Goal: Information Seeking & Learning: Find specific fact

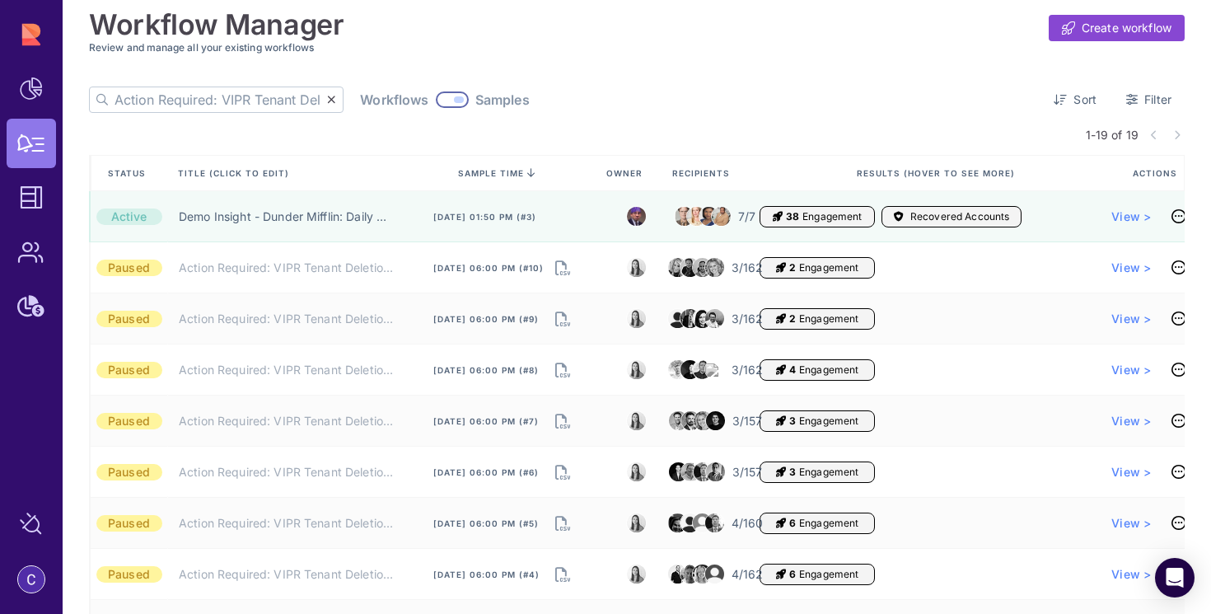
click at [214, 105] on input "Action Required: VIPR Tenant Deletion Pending Your Approval" at bounding box center [220, 99] width 212 height 25
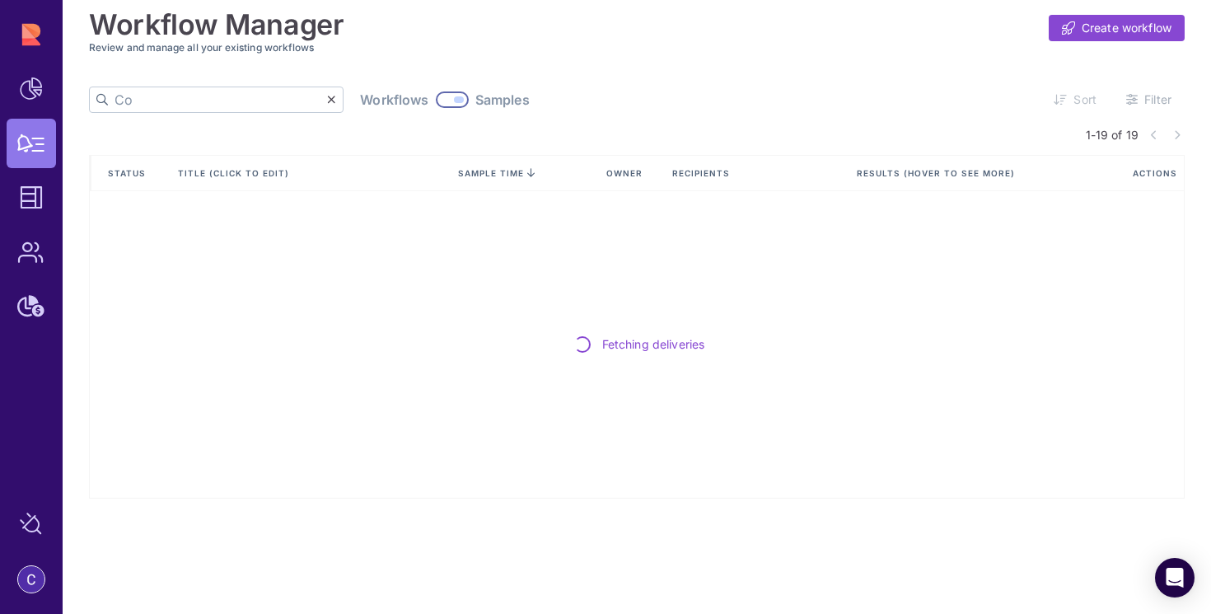
type input "C"
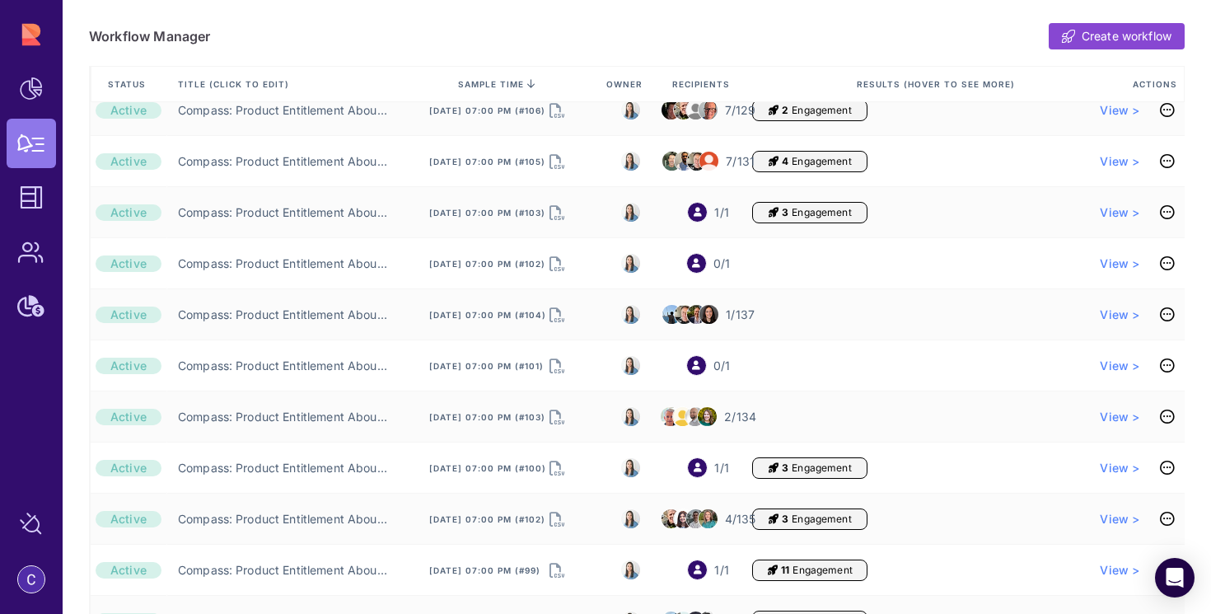
scroll to position [444, 0]
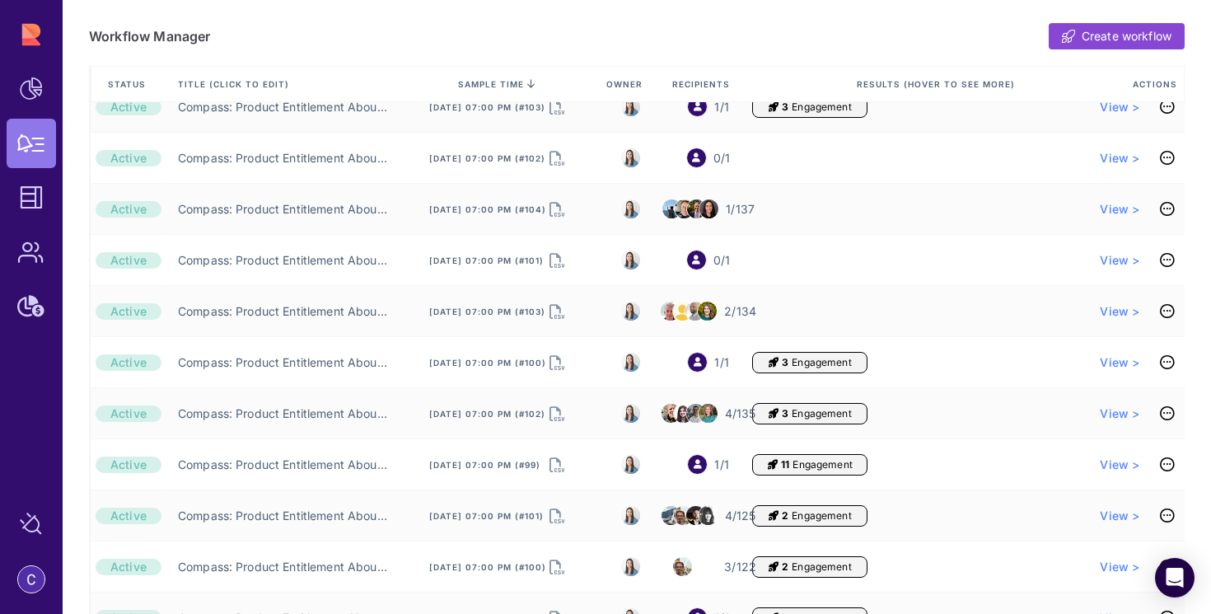
type input "product"
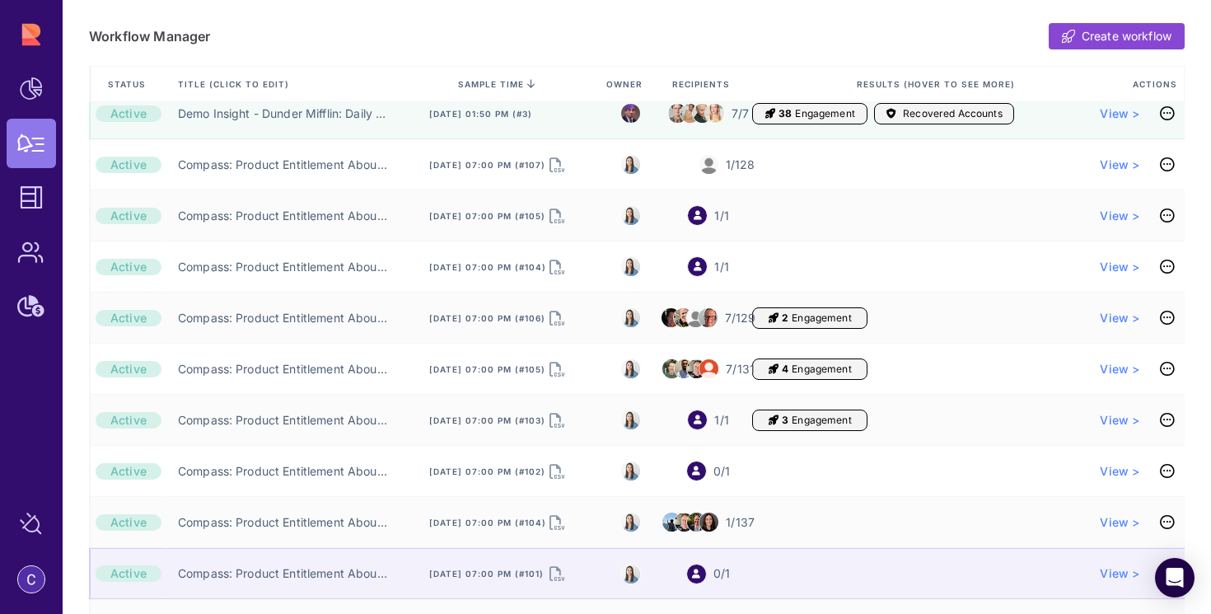
scroll to position [0, 0]
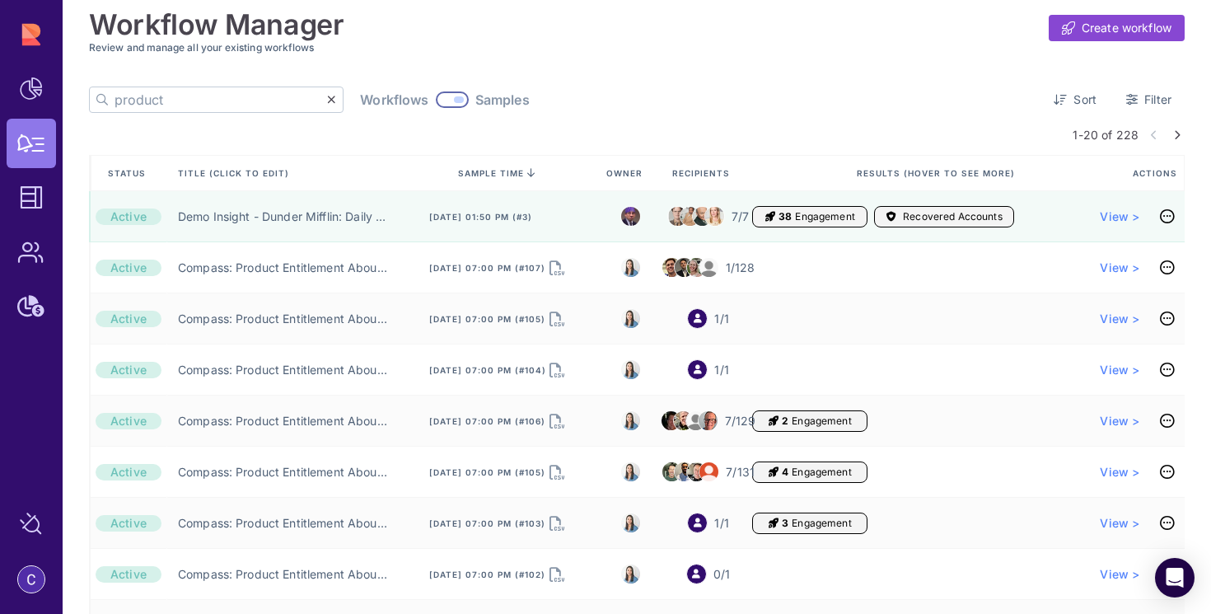
click at [1174, 133] on icon at bounding box center [1177, 135] width 7 height 10
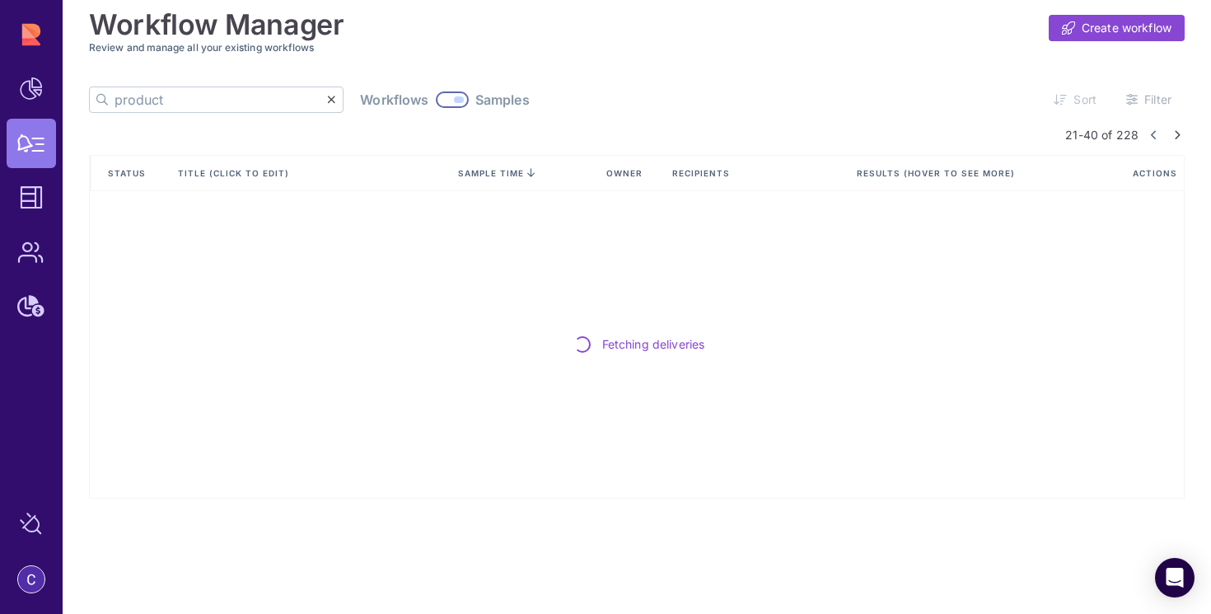
click at [1172, 133] on link at bounding box center [1177, 135] width 15 height 10
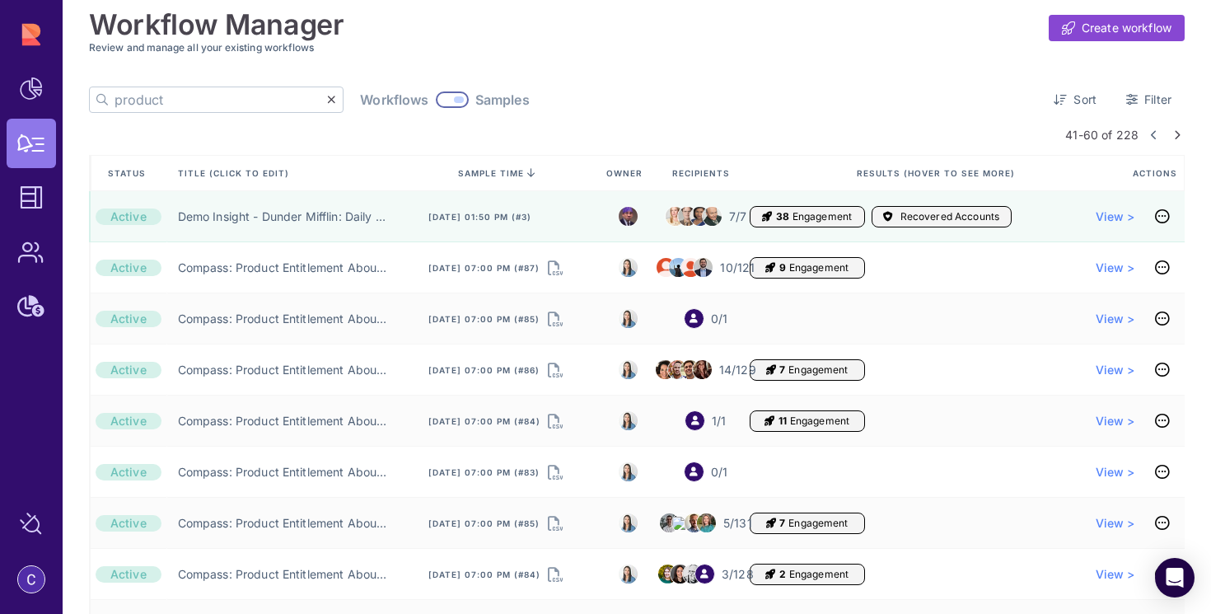
click at [1174, 138] on icon at bounding box center [1177, 135] width 7 height 10
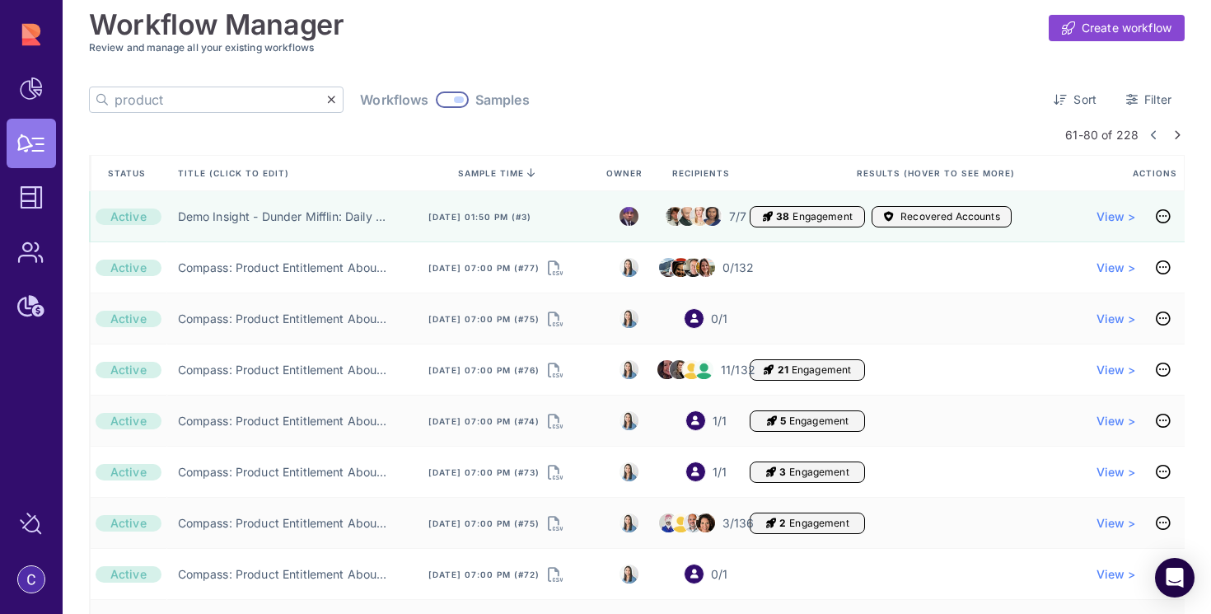
click at [1175, 137] on link at bounding box center [1177, 135] width 15 height 10
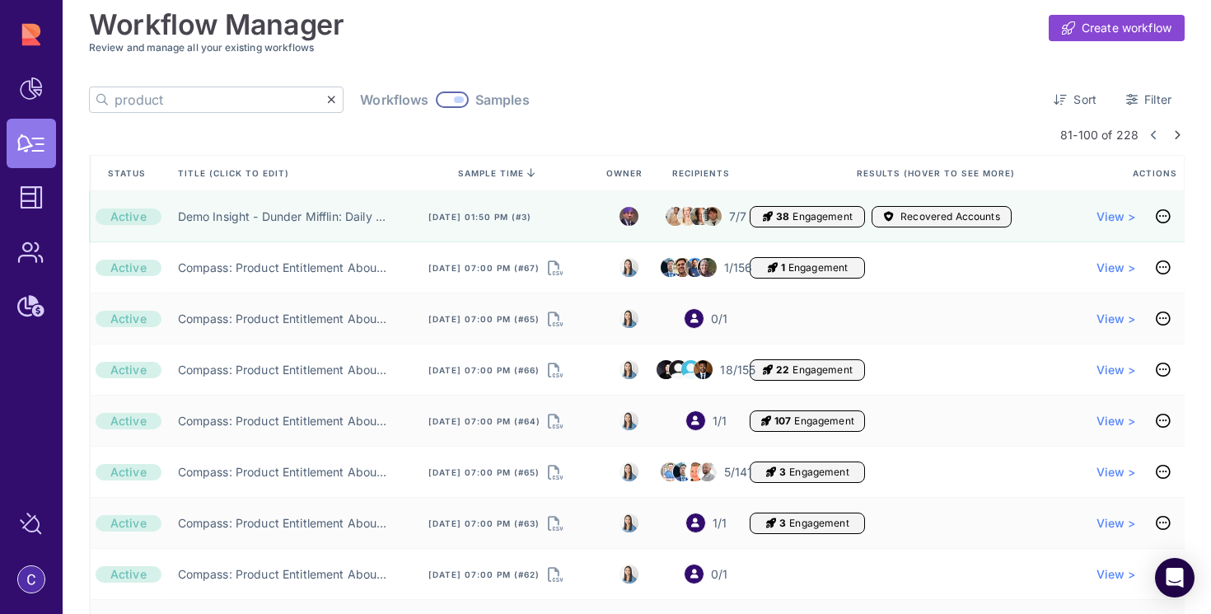
click at [1174, 136] on icon at bounding box center [1177, 135] width 7 height 10
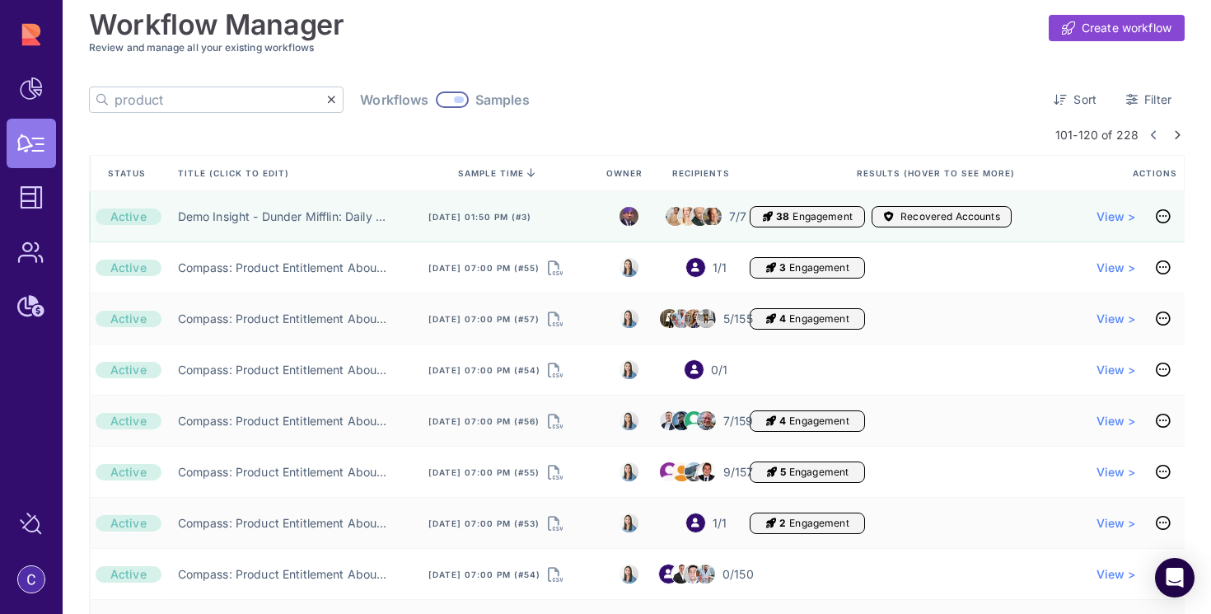
click at [1174, 134] on icon at bounding box center [1177, 135] width 7 height 10
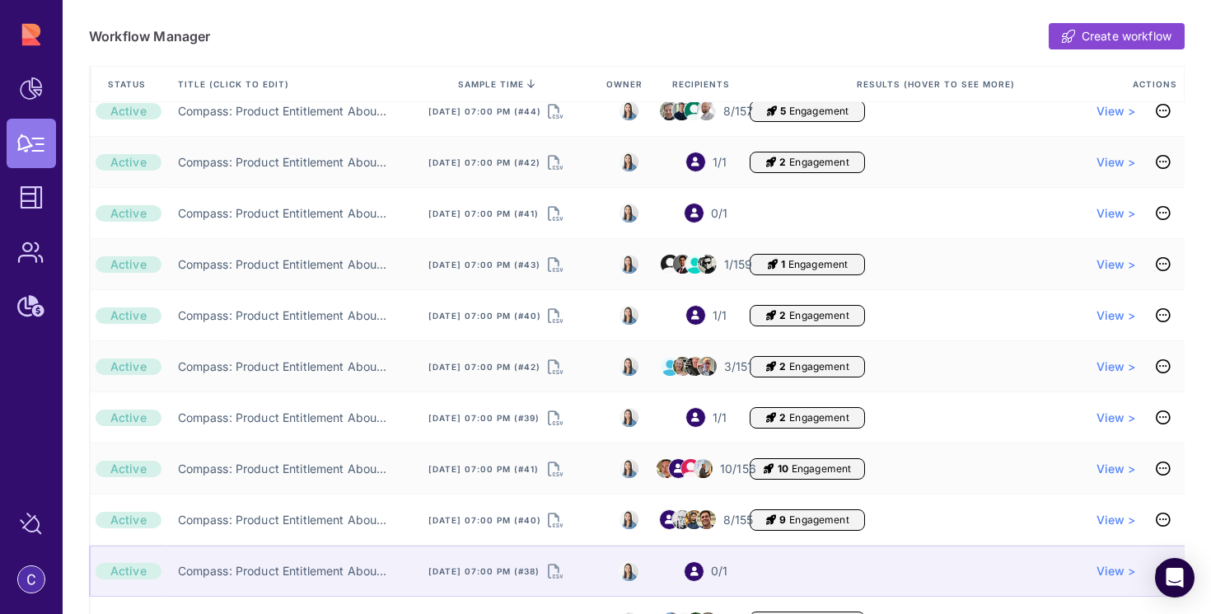
scroll to position [167, 0]
